Goal: Find specific page/section

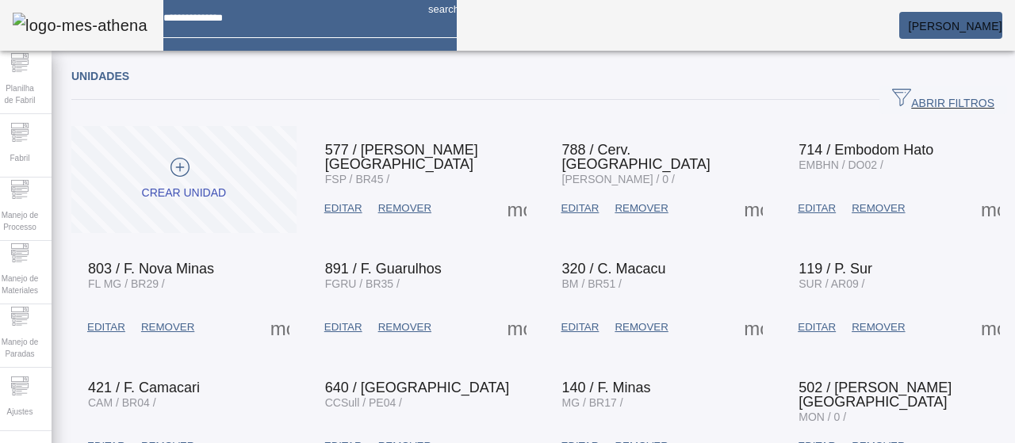
click at [308, 25] on div at bounding box center [289, 12] width 252 height 25
click at [623, 90] on div "ABRIR FILTROS" at bounding box center [538, 100] width 935 height 29
click at [252, 18] on input at bounding box center [289, 12] width 252 height 25
type input "**********"
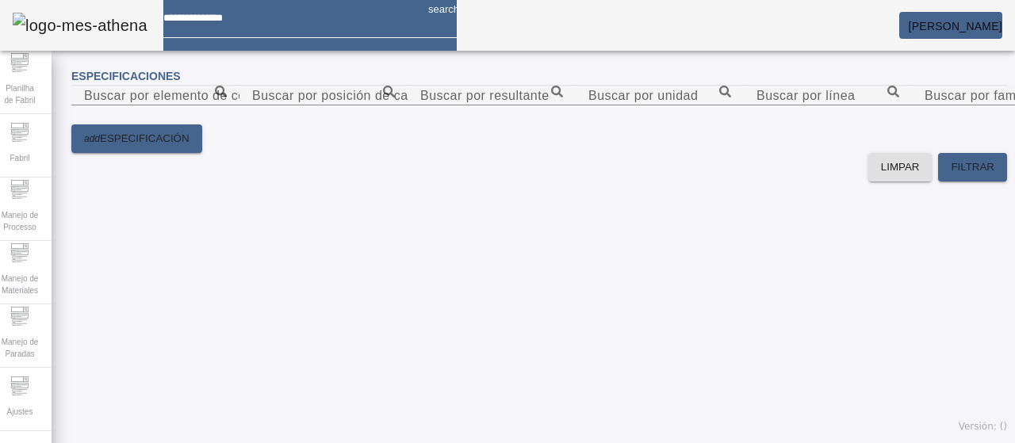
click at [915, 16] on mat-card "[PERSON_NAME]" at bounding box center [950, 25] width 103 height 27
click at [65, 21] on img at bounding box center [80, 25] width 135 height 25
click at [47, 25] on img at bounding box center [80, 25] width 135 height 25
